Goal: Task Accomplishment & Management: Use online tool/utility

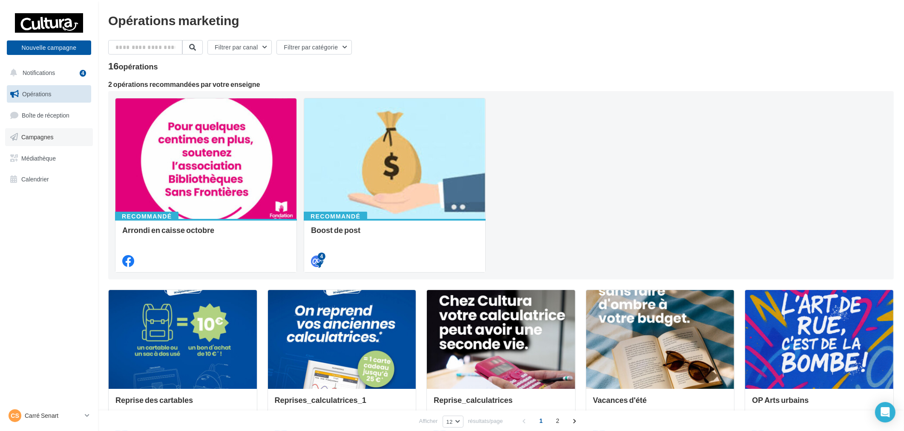
click at [32, 134] on span "Campagnes" at bounding box center [37, 136] width 32 height 7
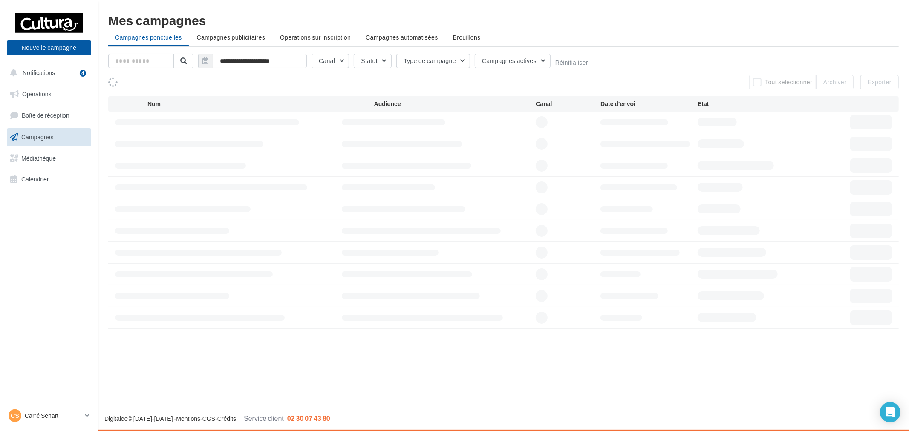
click at [265, 47] on div "**********" at bounding box center [503, 171] width 790 height 315
click at [239, 37] on span "Campagnes publicitaires" at bounding box center [231, 37] width 68 height 7
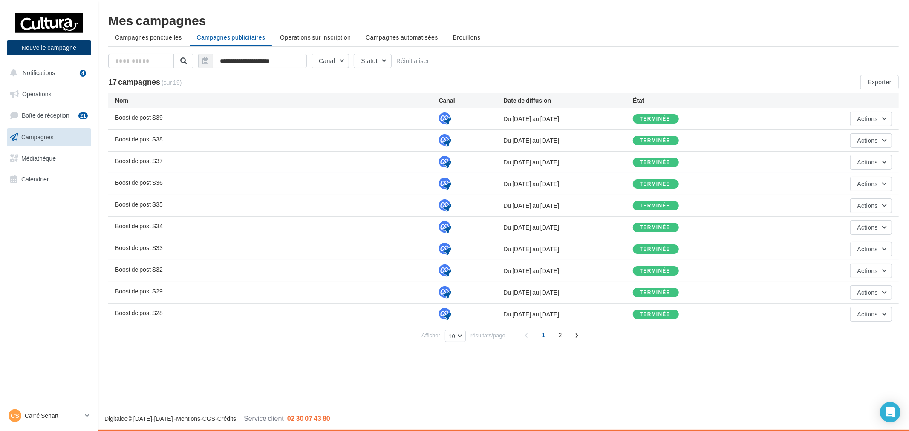
click at [43, 43] on button "Nouvelle campagne" at bounding box center [49, 47] width 84 height 14
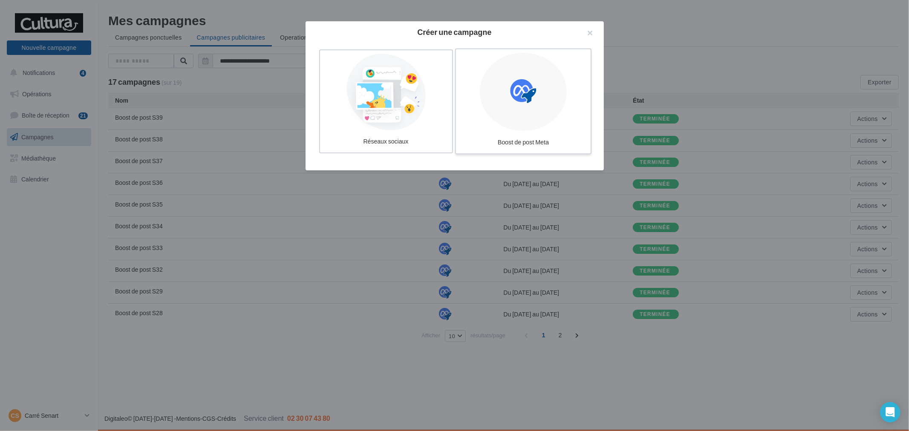
click at [523, 116] on div at bounding box center [523, 92] width 87 height 78
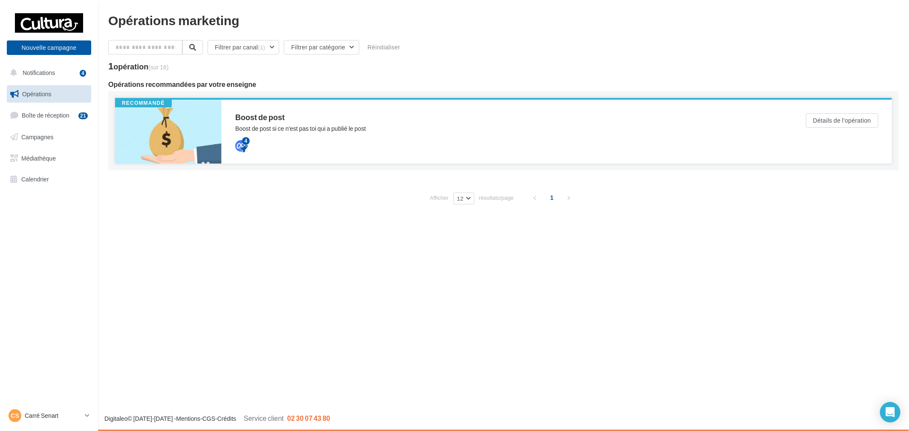
click at [342, 147] on div "4" at bounding box center [503, 145] width 536 height 10
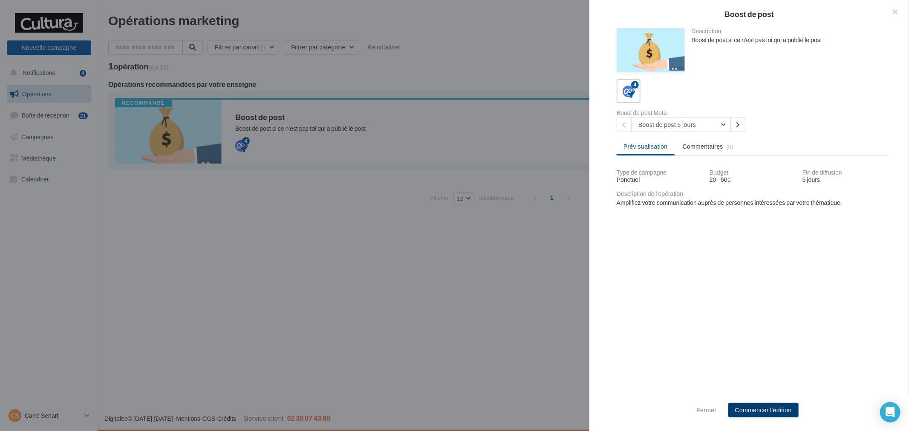
click at [760, 408] on button "Commencer l'édition" at bounding box center [763, 410] width 70 height 14
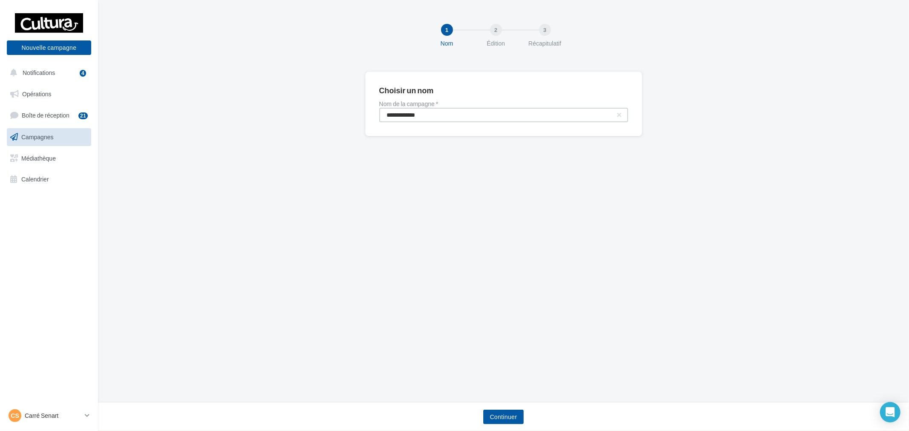
click at [498, 118] on input "**********" at bounding box center [503, 115] width 249 height 14
type input "**********"
click at [508, 410] on button "Continuer" at bounding box center [503, 417] width 41 height 14
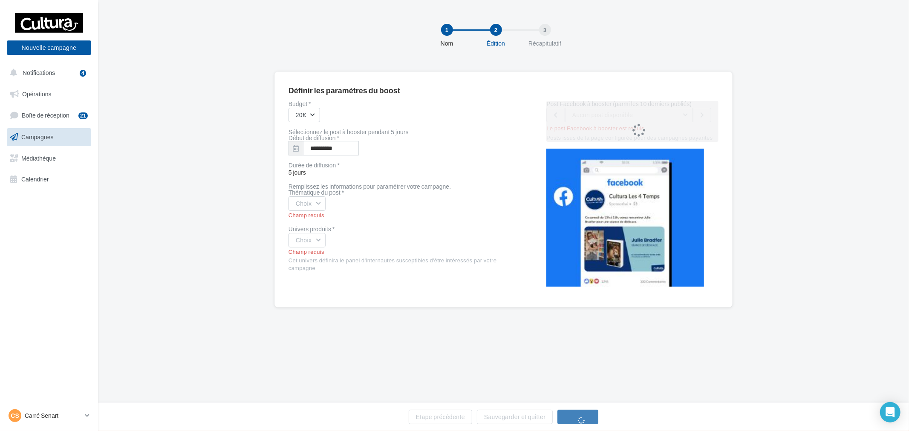
click at [317, 215] on div "Champ requis" at bounding box center [403, 216] width 231 height 8
click at [319, 206] on button "Choix" at bounding box center [306, 203] width 37 height 14
click at [331, 259] on div "coup de cœur produits" at bounding box center [342, 267] width 106 height 22
click at [317, 240] on button "Choix" at bounding box center [306, 240] width 37 height 14
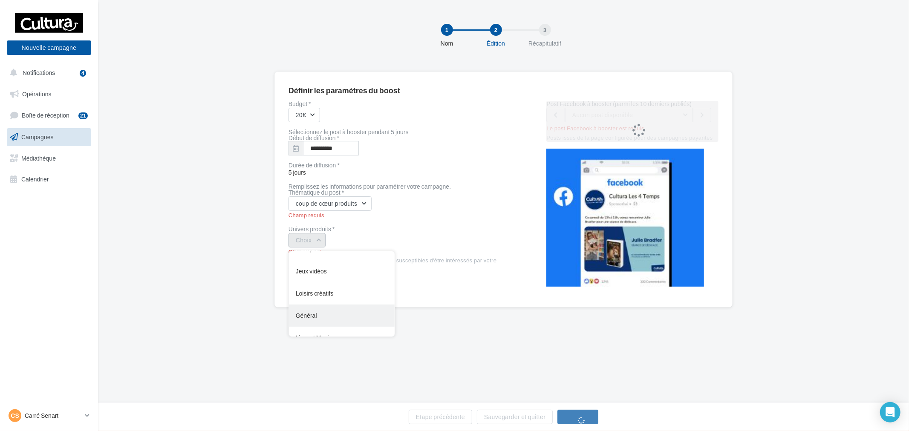
scroll to position [69, 0]
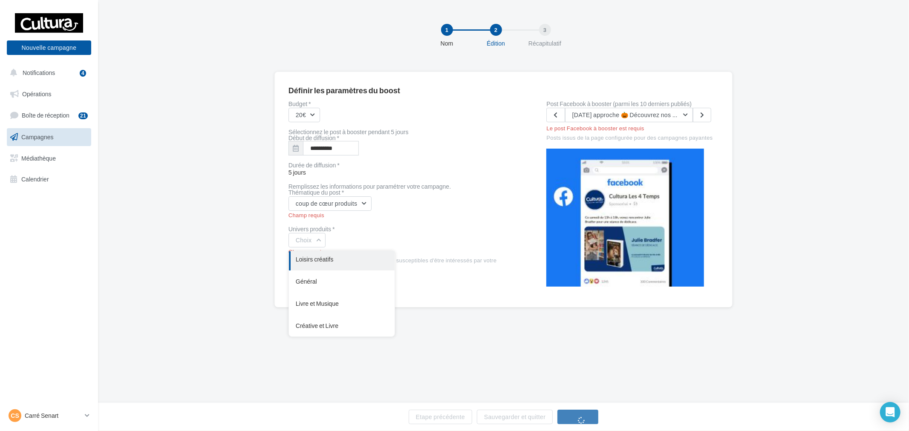
click at [351, 260] on div "Loisirs créatifs" at bounding box center [342, 259] width 106 height 22
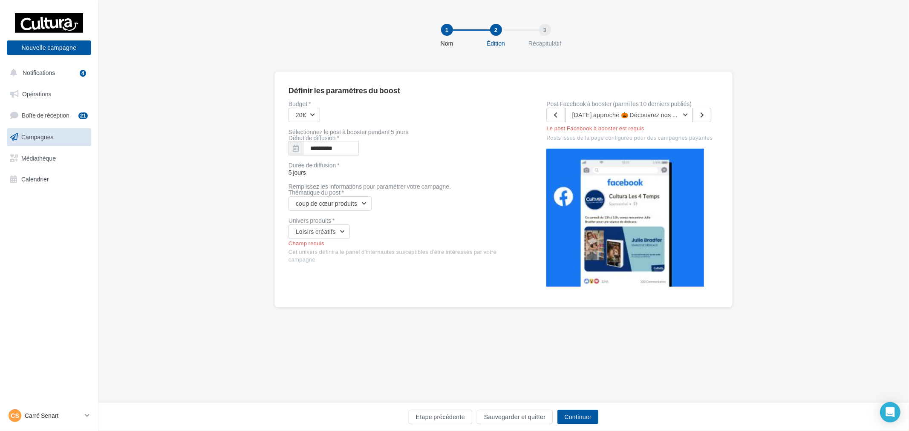
click at [658, 115] on span "Halloween approche 🎃 Découvrez nos inspirations en magasin pour créer votre déc…" at bounding box center [698, 114] width 253 height 7
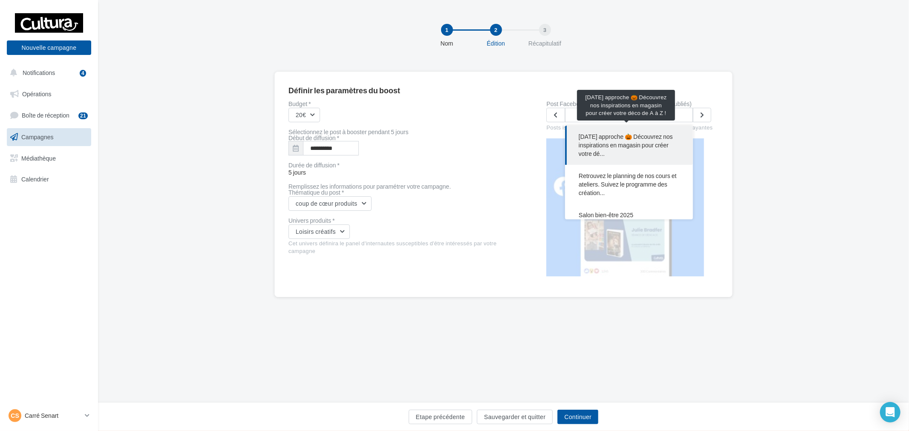
click at [620, 147] on span "Halloween approche 🎃 Découvrez nos inspirations en magasin pour créer votre dé.…" at bounding box center [628, 145] width 101 height 26
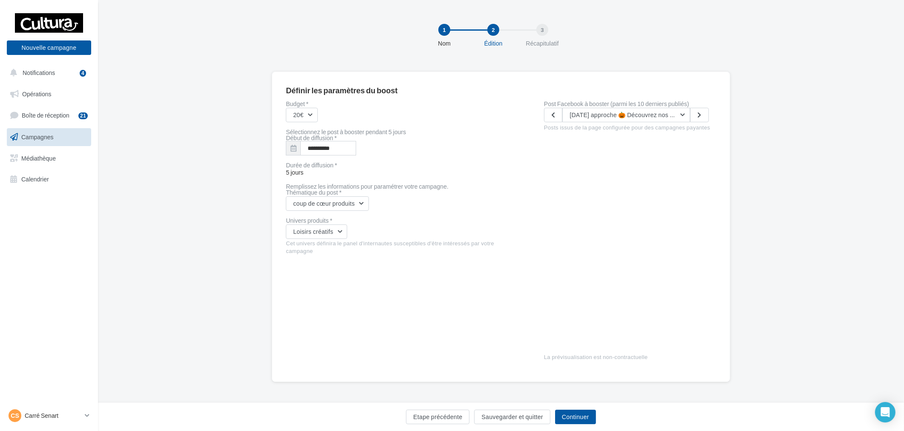
click at [577, 407] on div "Etape précédente Sauvegarder et quitter Continuer" at bounding box center [501, 417] width 806 height 29
click at [584, 423] on button "Continuer" at bounding box center [575, 417] width 41 height 14
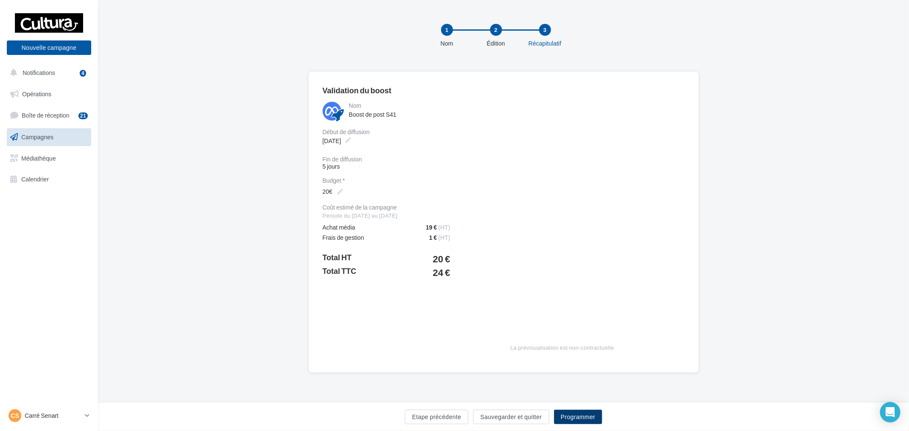
click at [583, 414] on button "Programmer" at bounding box center [578, 417] width 48 height 14
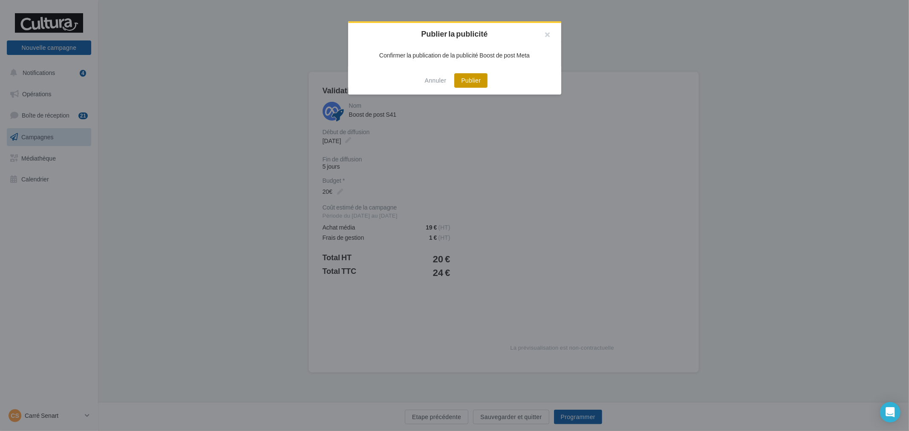
click at [465, 76] on button "Publier" at bounding box center [470, 80] width 33 height 14
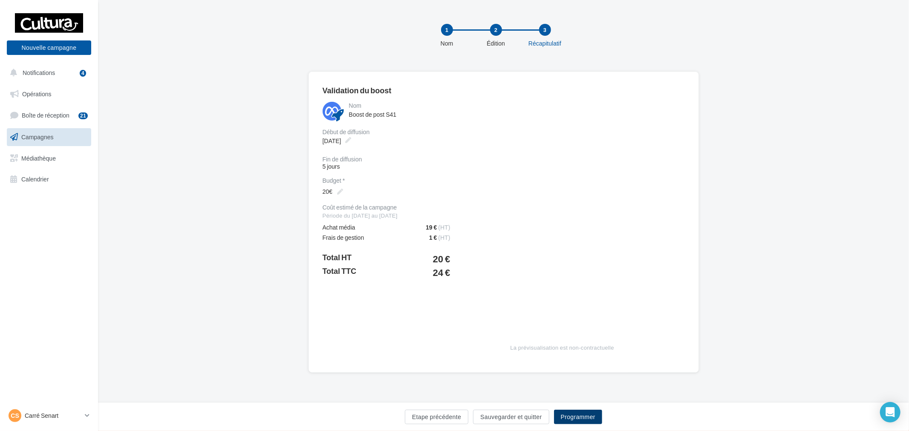
click at [570, 418] on button "Programmer" at bounding box center [578, 417] width 48 height 14
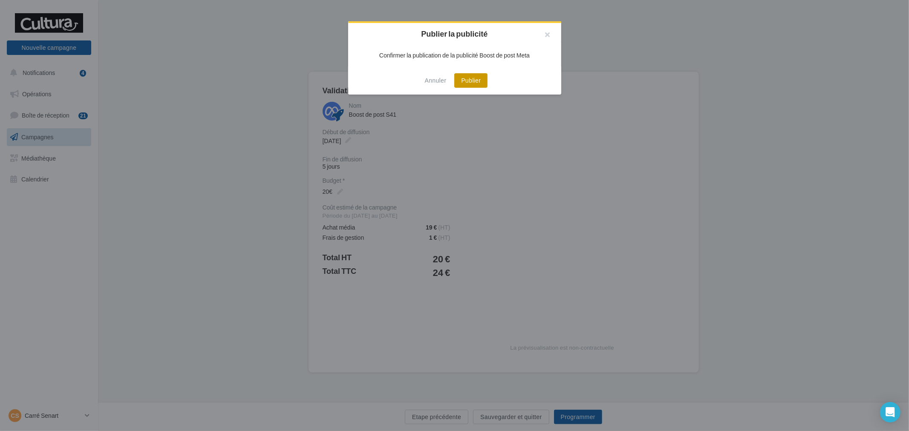
click at [474, 82] on button "Publier" at bounding box center [470, 80] width 33 height 14
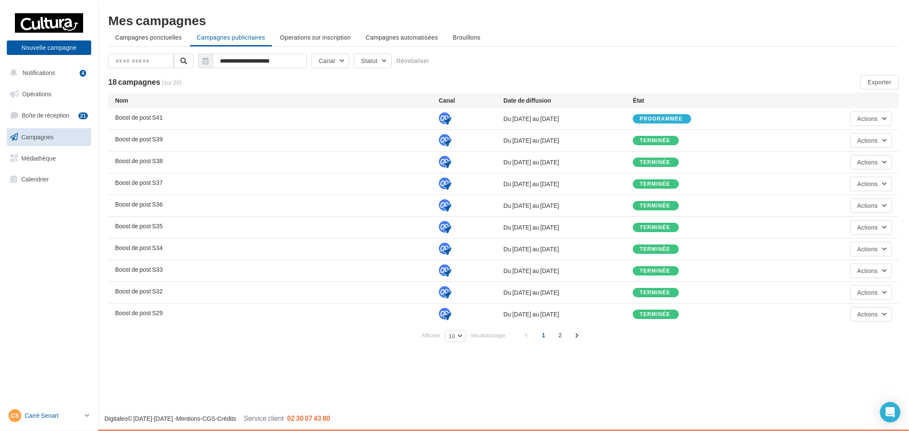
click at [56, 414] on p "Carré Senart" at bounding box center [53, 415] width 57 height 9
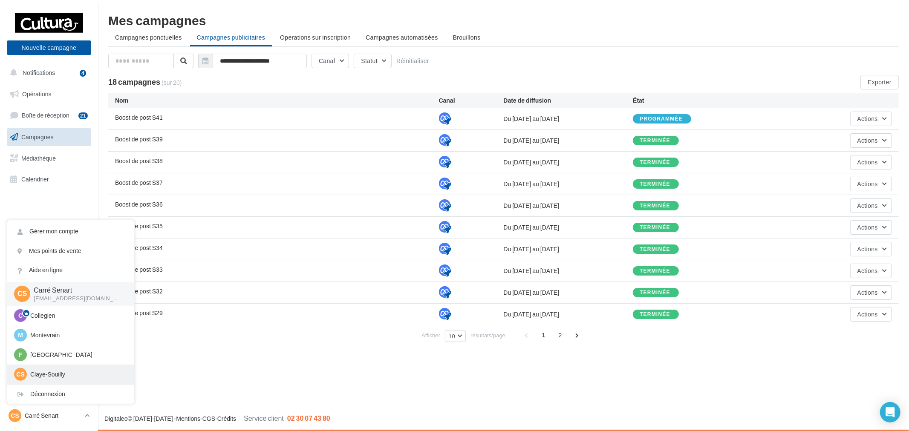
scroll to position [59, 0]
click at [71, 354] on p "Pince Vent" at bounding box center [77, 355] width 94 height 9
